Goal: Information Seeking & Learning: Learn about a topic

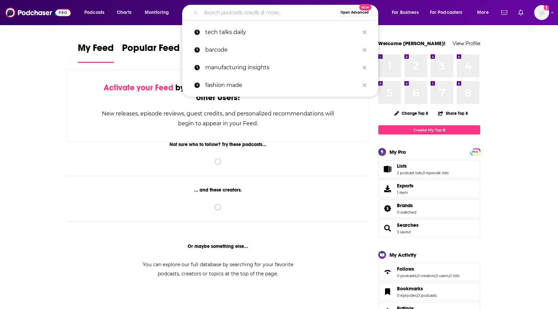
click at [226, 15] on input "Search podcasts, credits, & more..." at bounding box center [269, 12] width 137 height 11
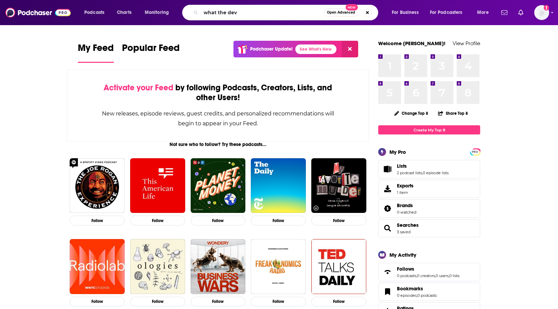
type input "what the dev"
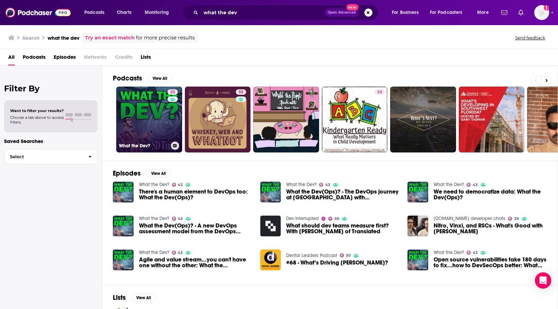
click at [149, 128] on link "43 What the Dev?" at bounding box center [149, 120] width 66 height 66
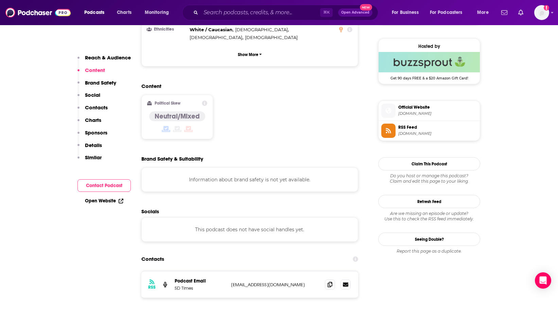
scroll to position [496, 0]
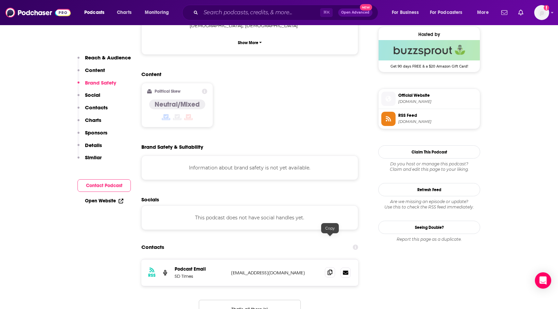
click at [329, 270] on icon at bounding box center [330, 272] width 5 height 5
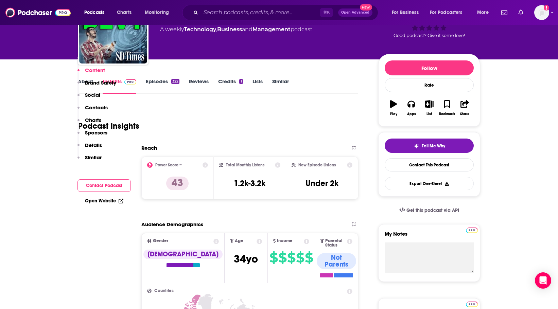
scroll to position [0, 0]
